Goal: Register for event/course

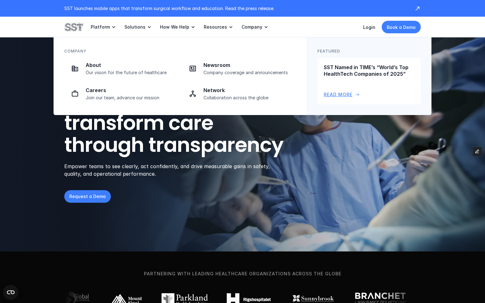
drag, startPoint x: 351, startPoint y: 82, endPoint x: 341, endPoint y: 77, distance: 11.7
click at [351, 82] on div "SST Named in TIME’s “World’s Top HealthTech Companies of 2025” Read More arrow_…" at bounding box center [368, 81] width 91 height 34
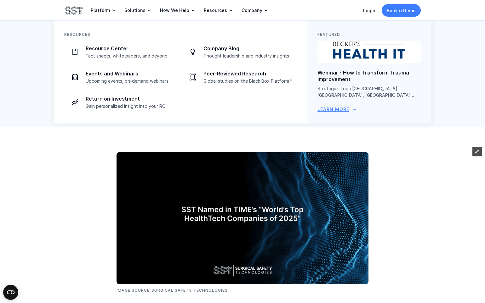
click at [347, 72] on p "Webinar - How to Transform Trauma Improvement" at bounding box center [368, 76] width 103 height 13
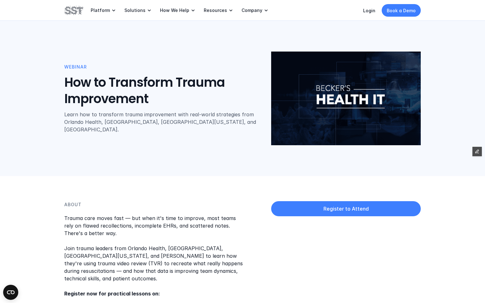
click at [333, 217] on div "Register to Attend" at bounding box center [345, 210] width 149 height 18
click at [337, 210] on p "Register to Attend" at bounding box center [345, 209] width 45 height 7
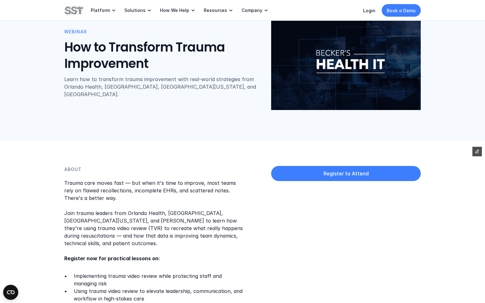
scroll to position [34, 0]
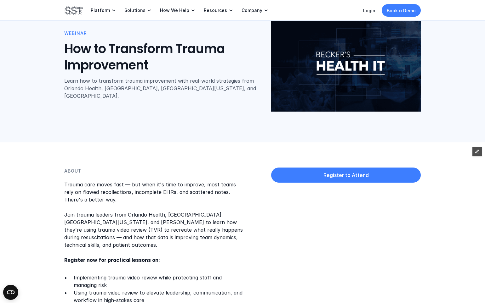
drag, startPoint x: 148, startPoint y: 162, endPoint x: 145, endPoint y: 142, distance: 21.0
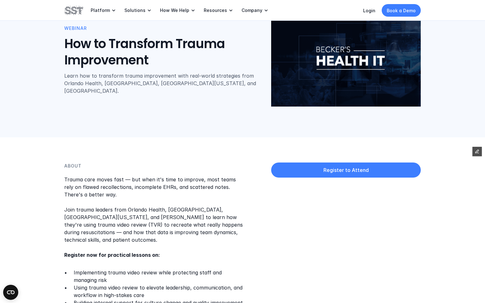
scroll to position [0, 0]
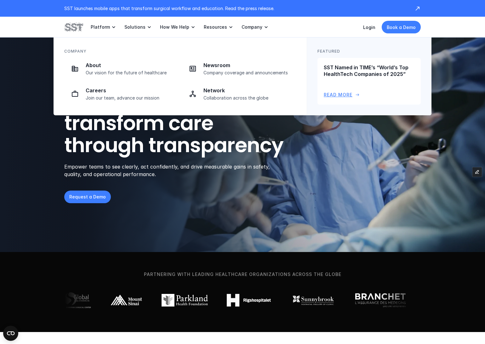
click at [362, 81] on div "SST Named in TIME’s “World’s Top HealthTech Companies of 2025” Read More arrow_…" at bounding box center [368, 81] width 91 height 34
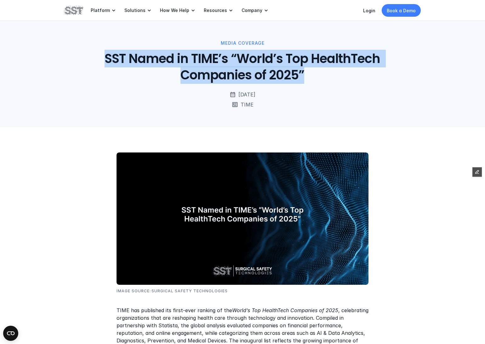
drag, startPoint x: 319, startPoint y: 73, endPoint x: 96, endPoint y: 59, distance: 223.5
click at [96, 59] on h1 "SST Named in TIME’s “World’s Top HealthTech Companies of 2025”" at bounding box center [242, 66] width 321 height 33
copy h1 "SST Named in TIME’s “World’s Top HealthTech Companies of 2025”"
click at [76, 12] on img at bounding box center [73, 10] width 19 height 11
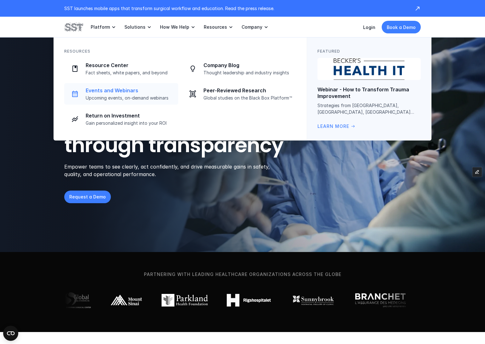
click at [133, 88] on p "Events and Webinars" at bounding box center [130, 90] width 89 height 7
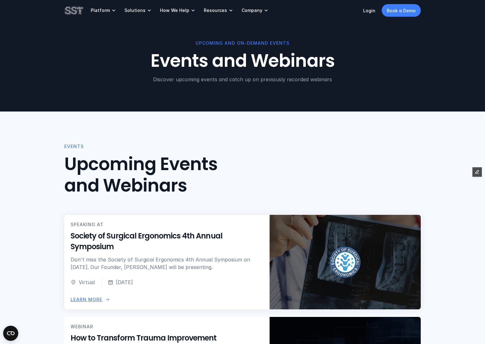
click at [227, 236] on h5 "Society of Surgical Ergonomics 4th Annual Symposium" at bounding box center [166, 241] width 193 height 21
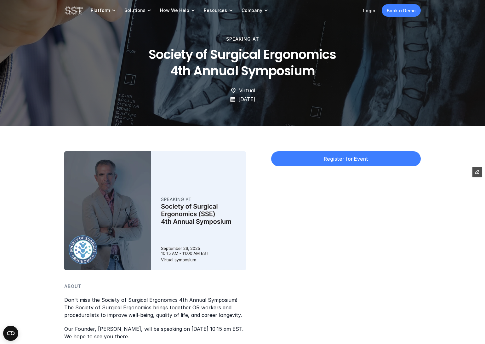
click at [283, 233] on div "About Don't miss the Society of Surgical Ergonomics 4th Annual Symposium! The S…" at bounding box center [242, 270] width 356 height 239
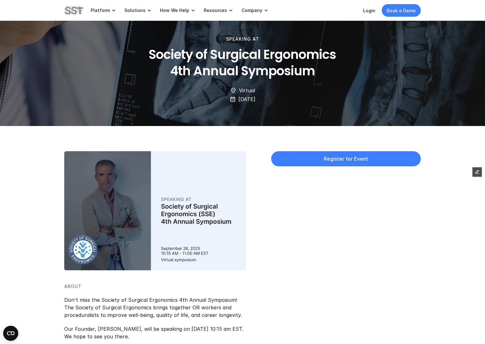
click at [74, 10] on img at bounding box center [73, 10] width 19 height 11
